Goal: Communication & Community: Answer question/provide support

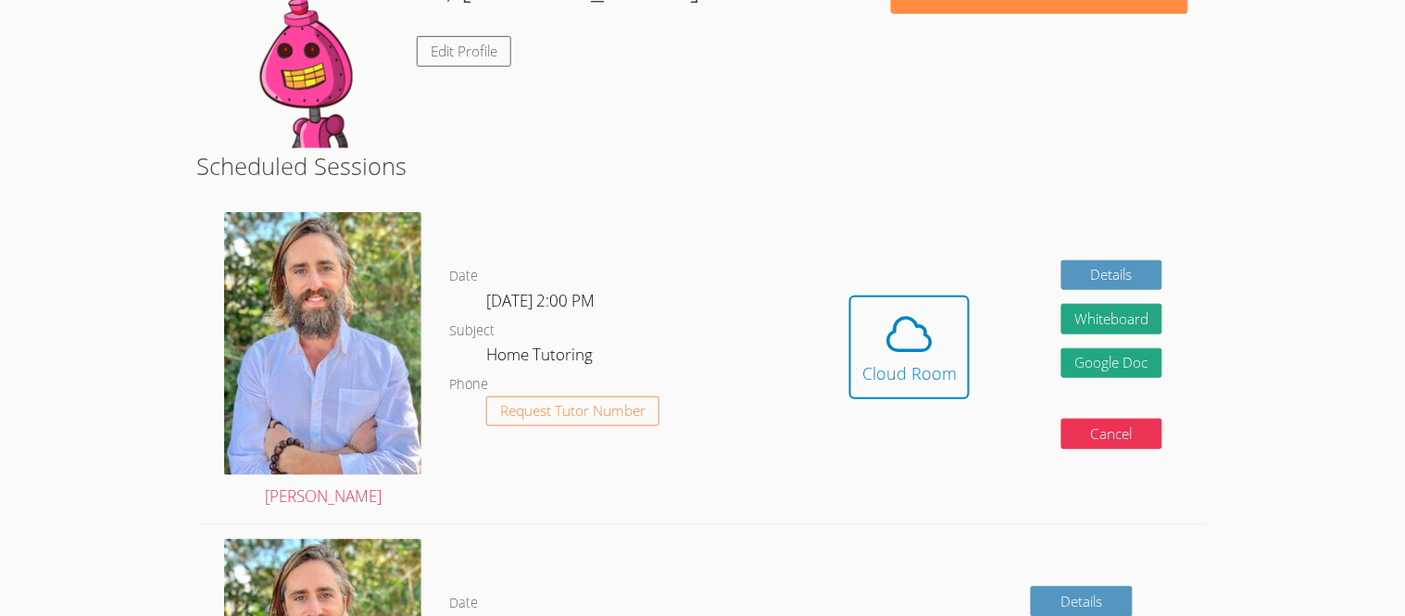
scroll to position [220, 0]
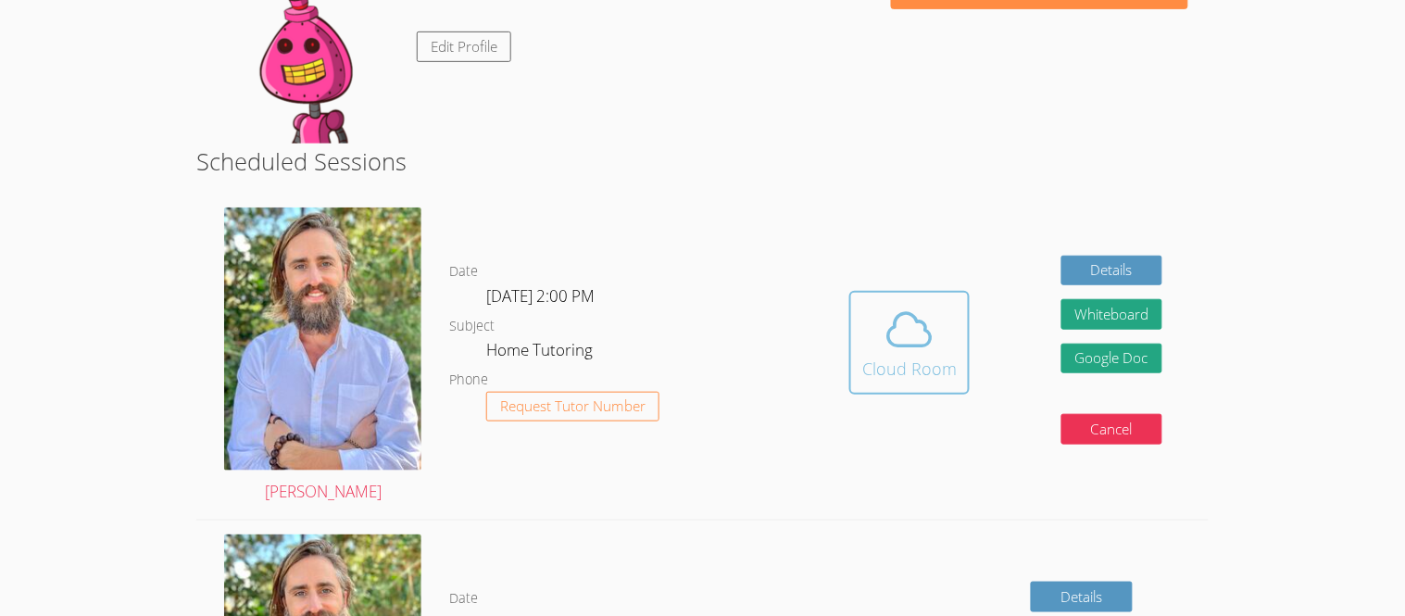
click at [909, 346] on icon at bounding box center [910, 330] width 52 height 52
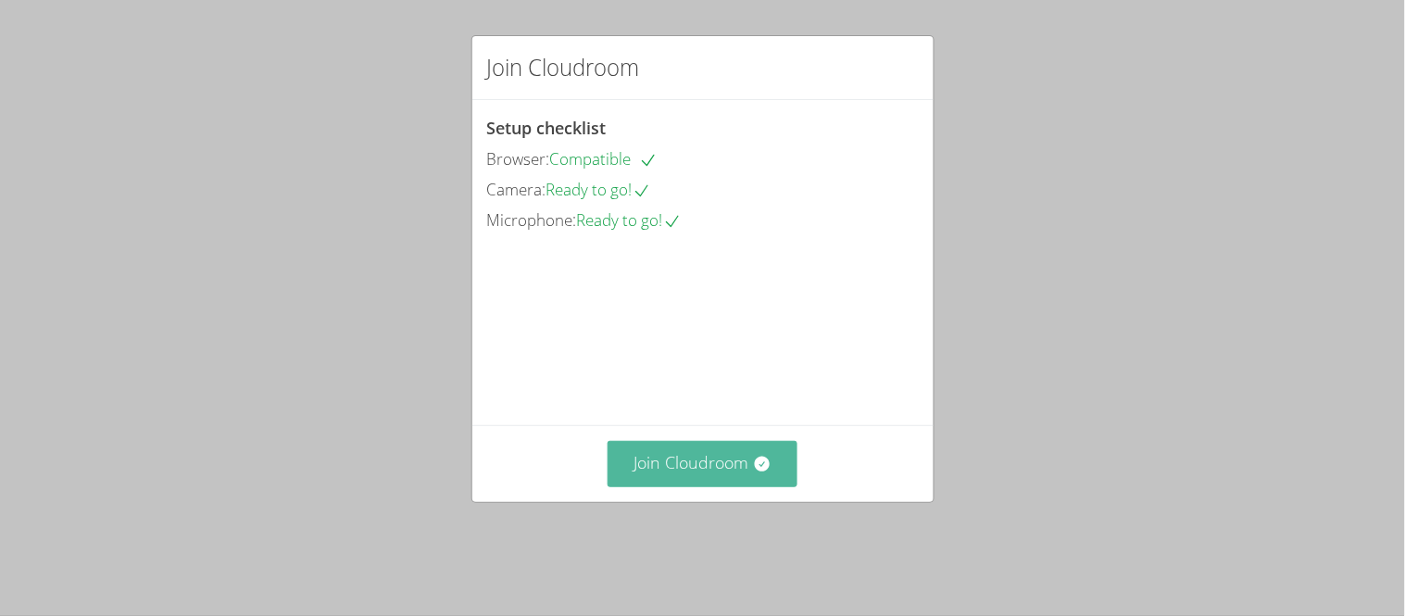
click at [695, 475] on button "Join Cloudroom" at bounding box center [703, 463] width 190 height 45
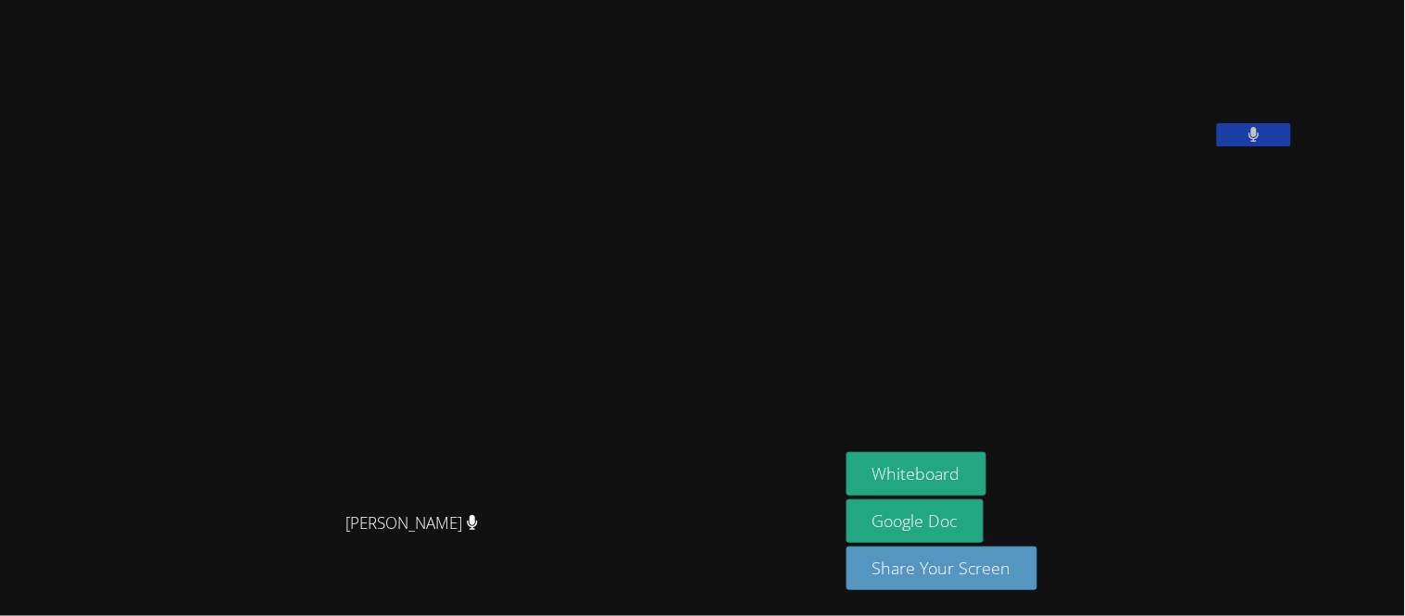
click at [1291, 146] on button at bounding box center [1254, 134] width 74 height 23
click at [1217, 123] on button at bounding box center [1254, 134] width 74 height 23
click at [1263, 143] on icon at bounding box center [1253, 135] width 19 height 16
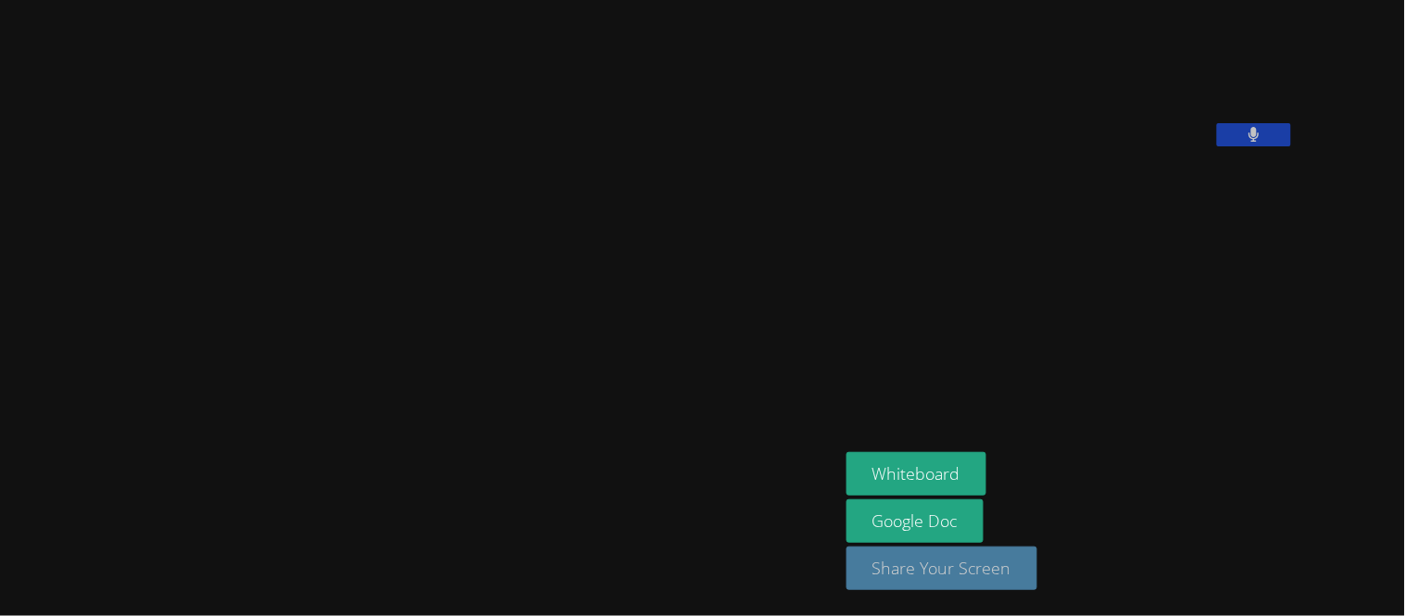
click at [1037, 585] on button "Share Your Screen" at bounding box center [942, 568] width 191 height 44
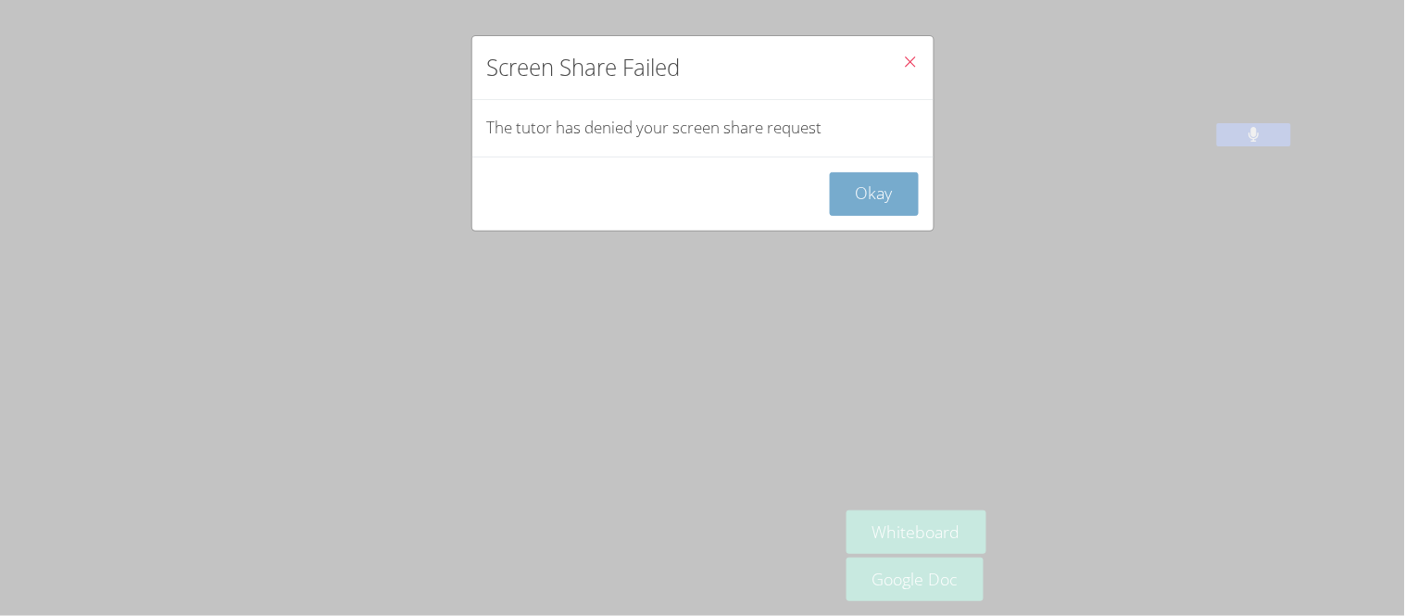
click at [898, 205] on button "Okay" at bounding box center [874, 194] width 89 height 44
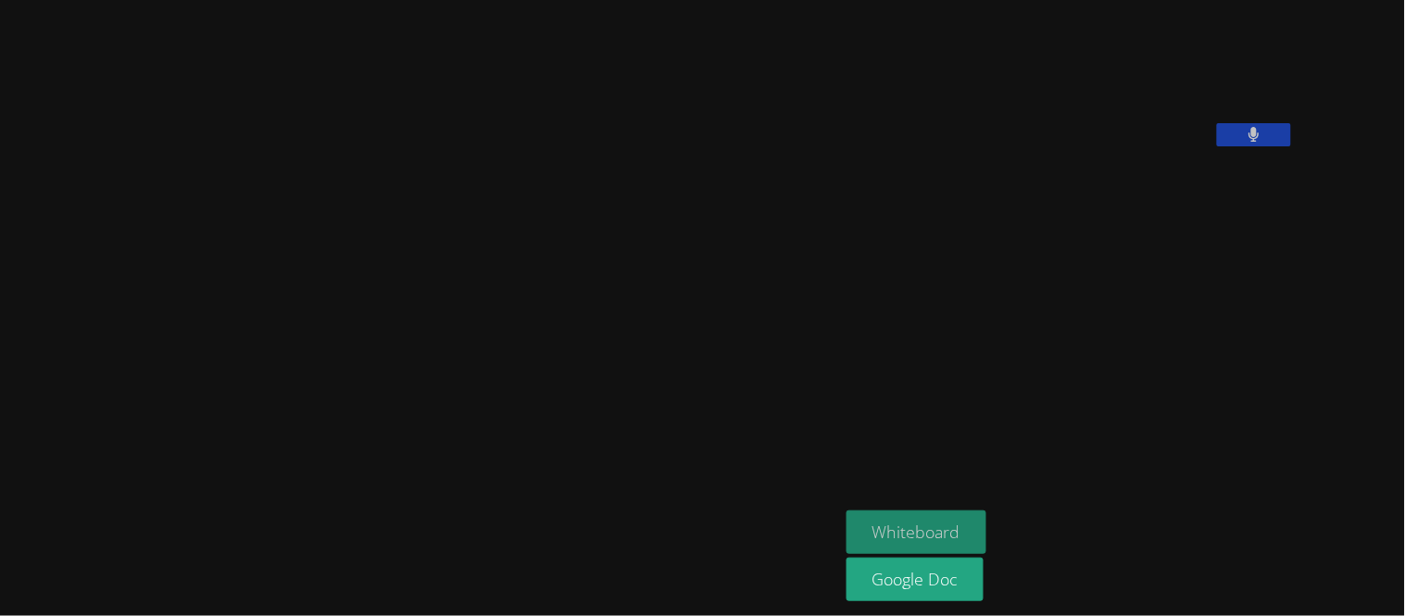
click at [986, 525] on button "Whiteboard" at bounding box center [917, 532] width 140 height 44
click at [1026, 314] on aside "[PERSON_NAME] Whiteboard Google Doc" at bounding box center [1070, 308] width 463 height 616
click at [1291, 146] on button at bounding box center [1254, 134] width 74 height 23
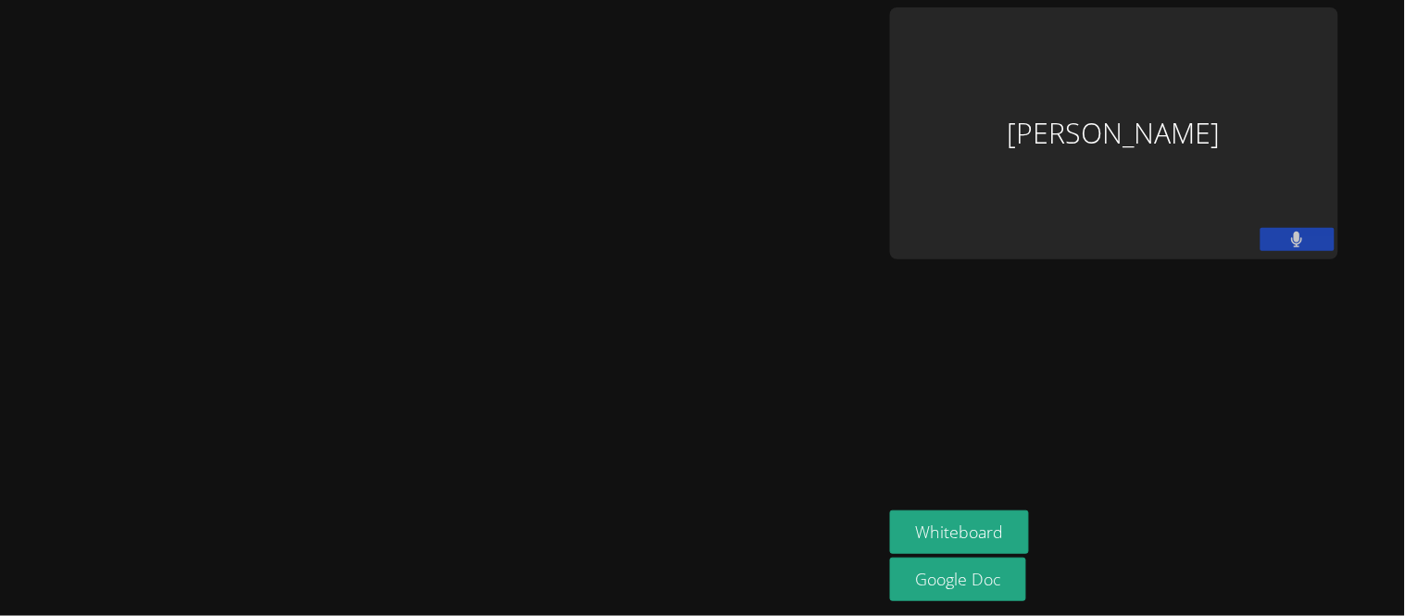
click at [1303, 232] on icon at bounding box center [1297, 240] width 11 height 16
click at [1307, 232] on icon at bounding box center [1296, 240] width 19 height 16
click at [302, 109] on video at bounding box center [441, 271] width 278 height 488
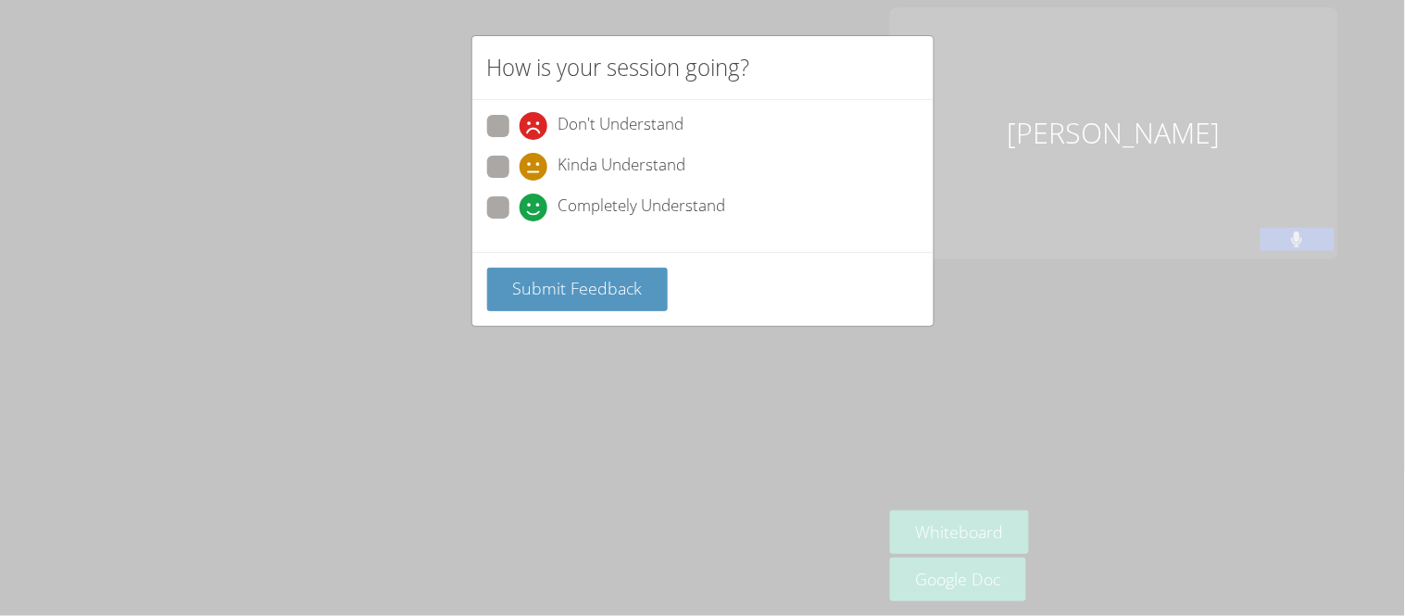
click at [520, 221] on span at bounding box center [520, 221] width 0 height 0
click at [520, 197] on input "Completely Understand" at bounding box center [528, 204] width 16 height 16
radio input "true"
click at [607, 303] on button "Submit Feedback" at bounding box center [578, 290] width 182 height 44
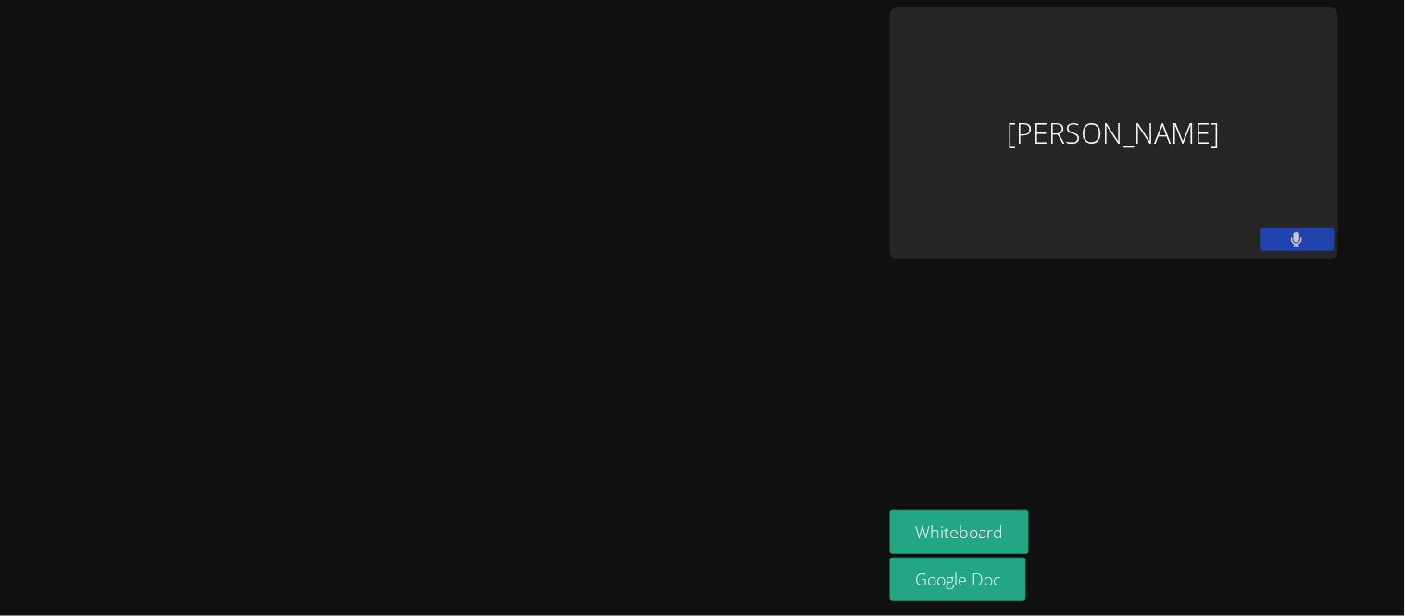
click at [580, 303] on video at bounding box center [441, 271] width 278 height 488
